Goal: Task Accomplishment & Management: Use online tool/utility

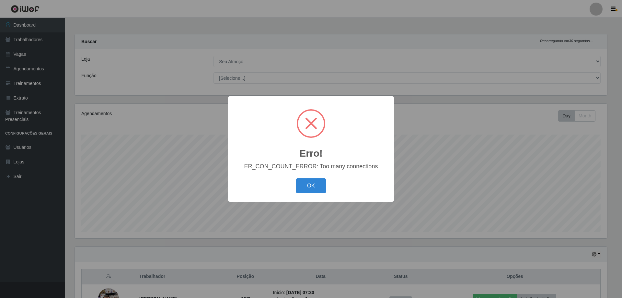
select select "431"
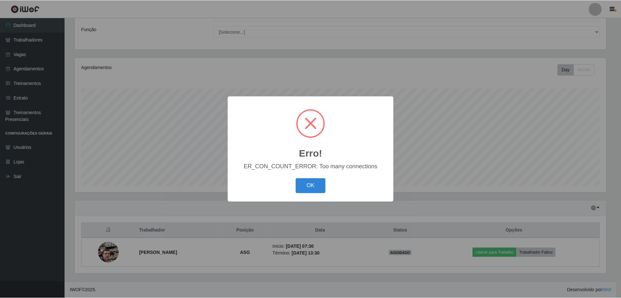
scroll to position [134, 532]
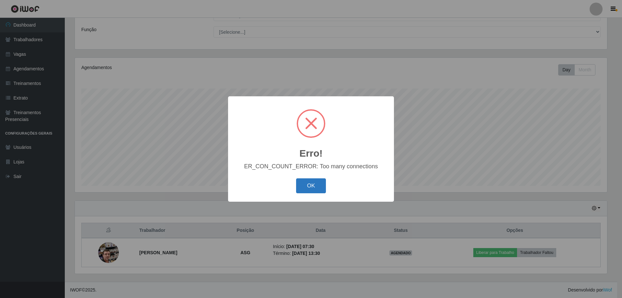
click at [314, 185] on button "OK" at bounding box center [311, 185] width 30 height 15
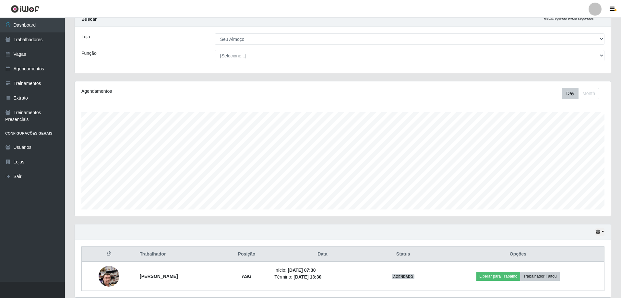
scroll to position [0, 0]
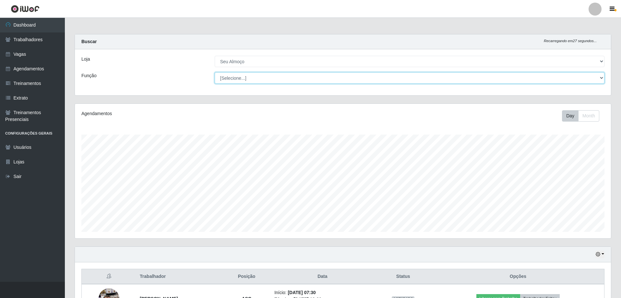
click at [380, 82] on select "[Selecione...] ASG ASG + ASG ++ Auxiliar de Cozinha Auxiliar de Cozinha + Auxil…" at bounding box center [409, 77] width 389 height 11
click at [133, 64] on div "Loja" at bounding box center [142, 61] width 133 height 11
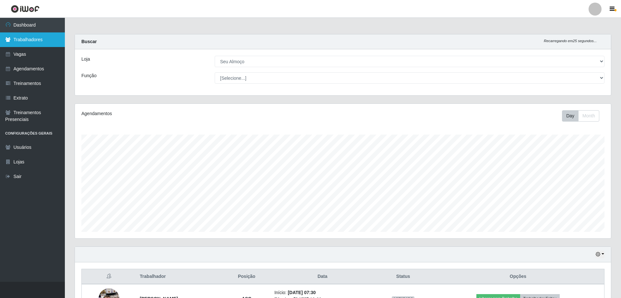
click at [46, 41] on link "Trabalhadores" at bounding box center [32, 39] width 65 height 15
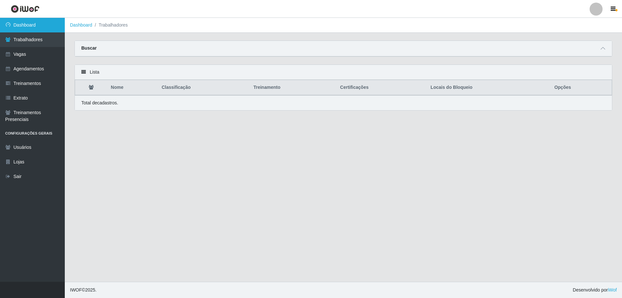
click at [33, 21] on link "Dashboard" at bounding box center [32, 25] width 65 height 15
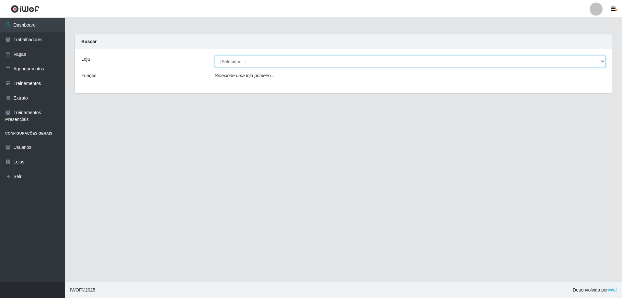
click at [599, 61] on select "[Selecione...] Seu Almoço" at bounding box center [410, 61] width 391 height 11
select select "431"
click at [215, 56] on select "[Selecione...] Seu Almoço" at bounding box center [410, 61] width 391 height 11
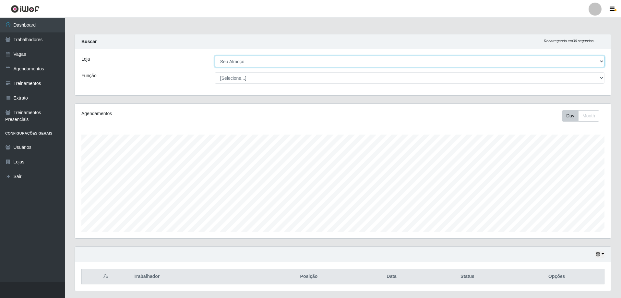
scroll to position [134, 536]
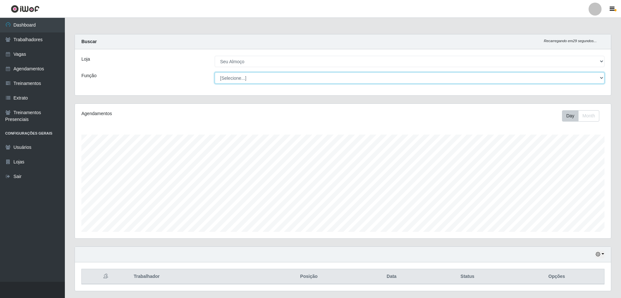
click at [540, 75] on select "[Selecione...] ASG ASG + ASG ++ Auxiliar de Cozinha Auxiliar de Cozinha + Auxil…" at bounding box center [409, 77] width 389 height 11
click at [520, 47] on div "Buscar Recarregando em 28 segundos..." at bounding box center [343, 41] width 536 height 15
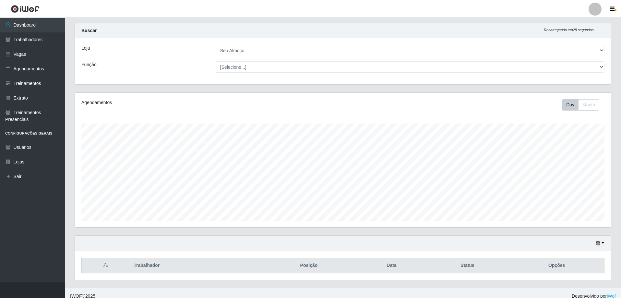
scroll to position [17, 0]
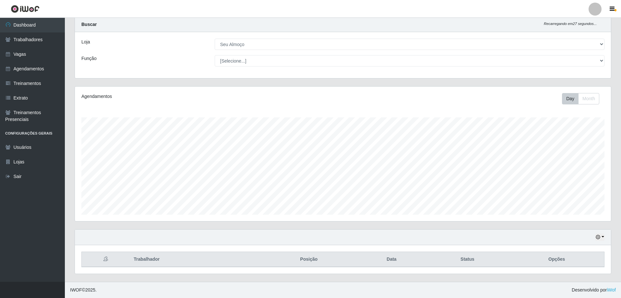
click at [602, 233] on div "Hoje 1 dia 3 dias 1 Semana Não encerrados" at bounding box center [343, 237] width 536 height 16
click at [602, 239] on button "button" at bounding box center [599, 236] width 9 height 7
click at [571, 213] on button "1 Semana" at bounding box center [577, 213] width 51 height 14
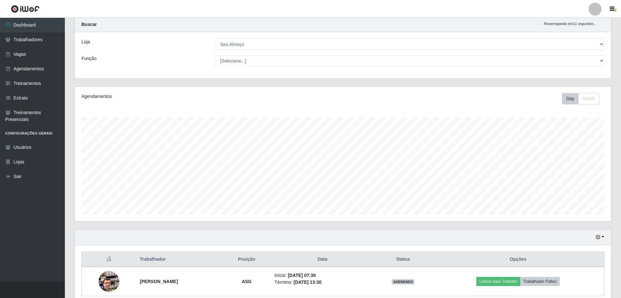
scroll to position [46, 0]
